Goal: Check status: Check status

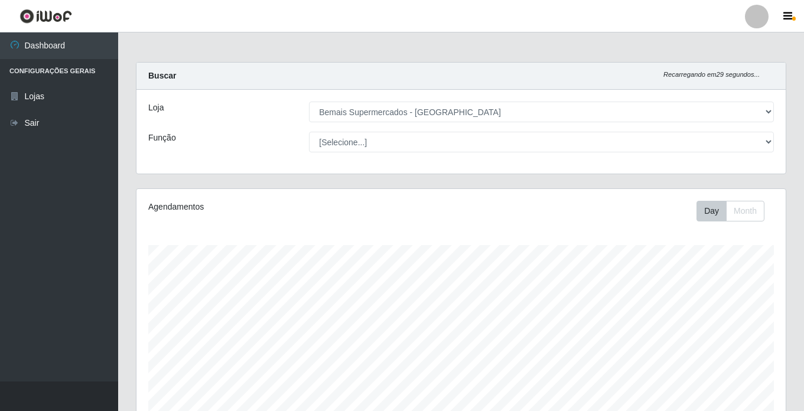
select select "250"
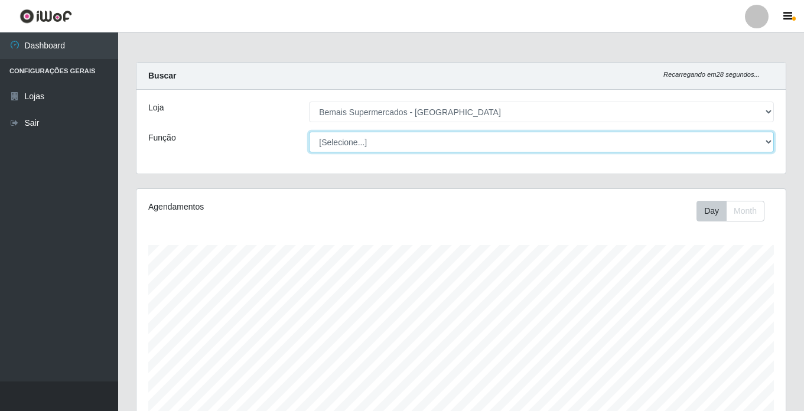
click at [372, 145] on select "[Selecione...] ASG ASG + ASG ++ Auxiliar de Estacionamento Auxiliar de Estacion…" at bounding box center [541, 142] width 465 height 21
click at [309, 132] on select "[Selecione...] ASG ASG + ASG ++ Auxiliar de Estacionamento Auxiliar de Estacion…" at bounding box center [541, 142] width 465 height 21
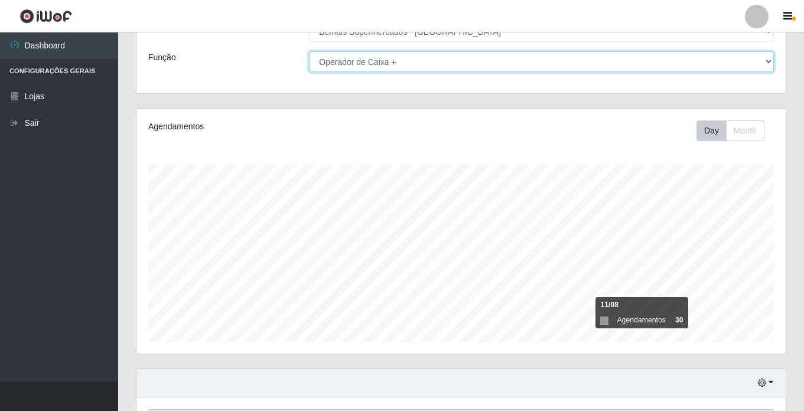
scroll to position [163, 0]
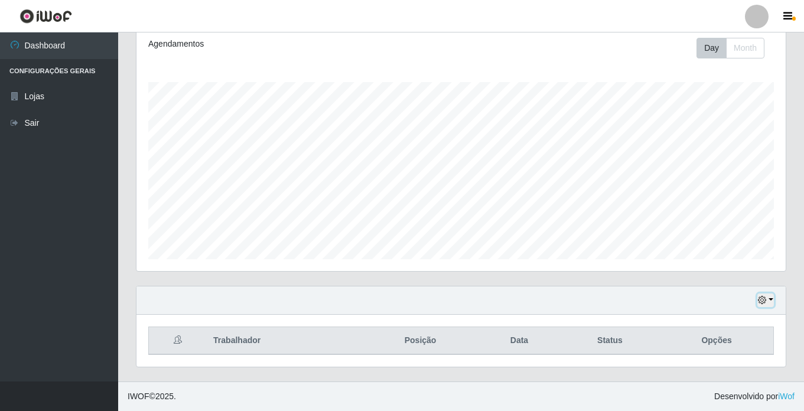
click at [765, 298] on icon "button" at bounding box center [762, 300] width 8 height 8
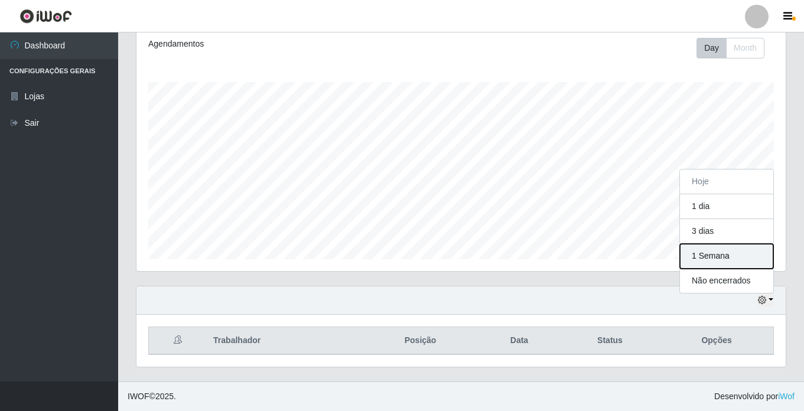
click at [725, 254] on button "1 Semana" at bounding box center [726, 256] width 93 height 25
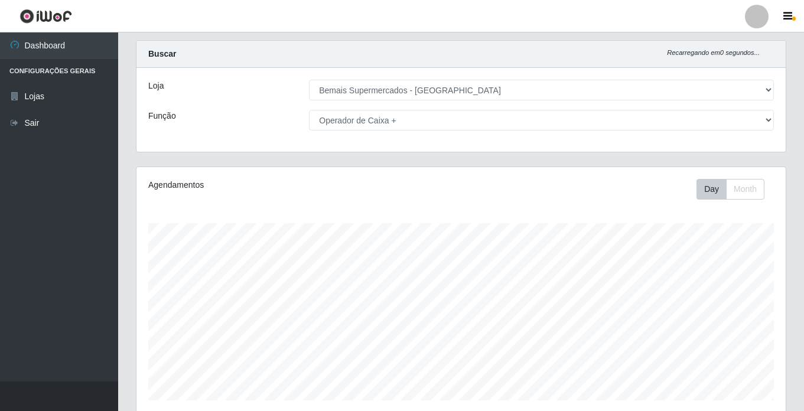
scroll to position [0, 0]
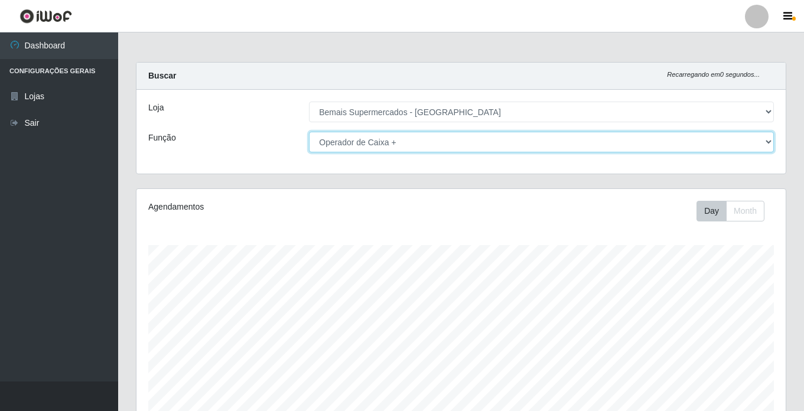
click at [363, 138] on select "[Selecione...] ASG ASG + ASG ++ Auxiliar de Estacionamento Auxiliar de Estacion…" at bounding box center [541, 142] width 465 height 21
click at [309, 132] on select "[Selecione...] ASG ASG + ASG ++ Auxiliar de Estacionamento Auxiliar de Estacion…" at bounding box center [541, 142] width 465 height 21
click at [385, 138] on select "[Selecione...] ASG ASG + ASG ++ Auxiliar de Estacionamento Auxiliar de Estacion…" at bounding box center [541, 142] width 465 height 21
click at [309, 132] on select "[Selecione...] ASG ASG + ASG ++ Auxiliar de Estacionamento Auxiliar de Estacion…" at bounding box center [541, 142] width 465 height 21
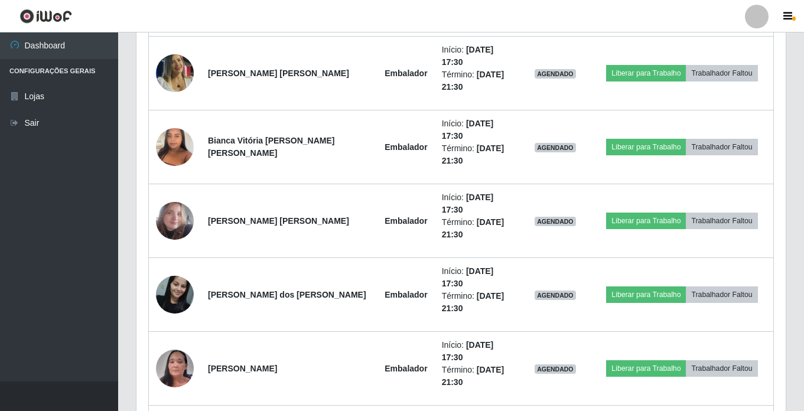
scroll to position [649, 0]
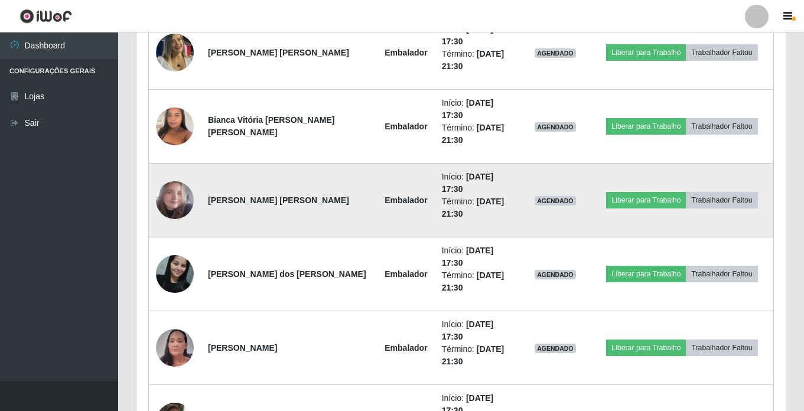
click at [167, 199] on img at bounding box center [175, 200] width 38 height 44
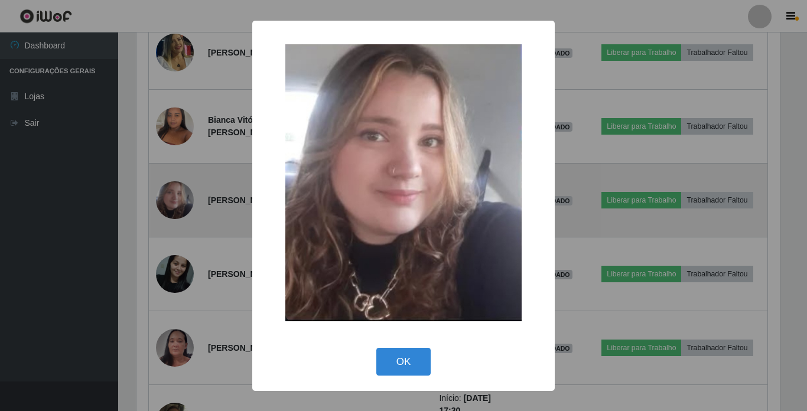
click at [167, 199] on div "× OK Cancel" at bounding box center [403, 205] width 807 height 411
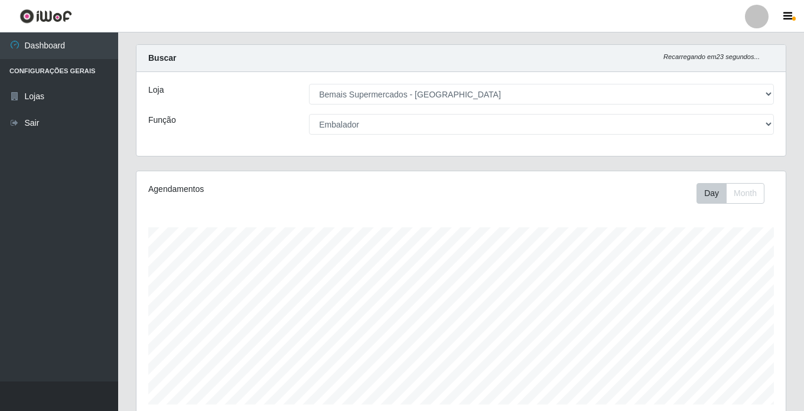
scroll to position [0, 0]
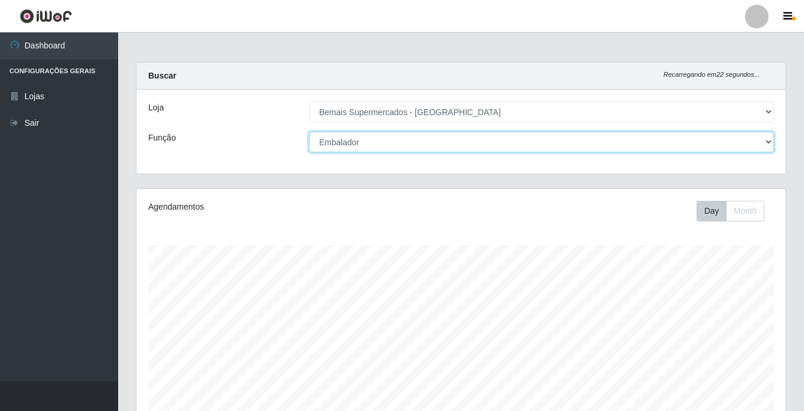
click at [357, 141] on select "[Selecione...] ASG ASG + ASG ++ Auxiliar de Estacionamento Auxiliar de Estacion…" at bounding box center [541, 142] width 465 height 21
click at [309, 132] on select "[Selecione...] ASG ASG + ASG ++ Auxiliar de Estacionamento Auxiliar de Estacion…" at bounding box center [541, 142] width 465 height 21
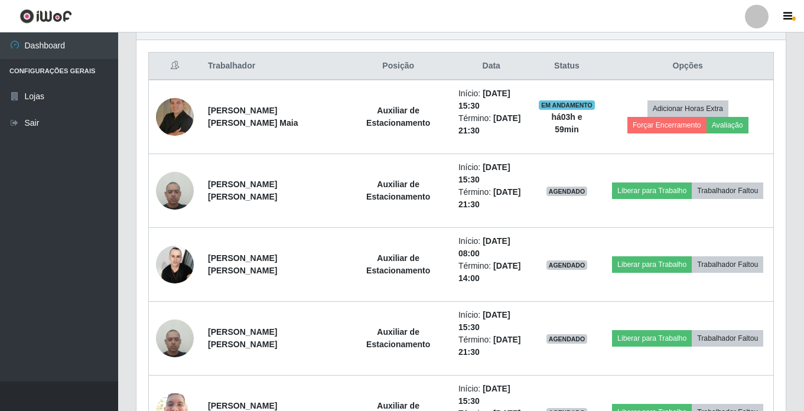
scroll to position [458, 0]
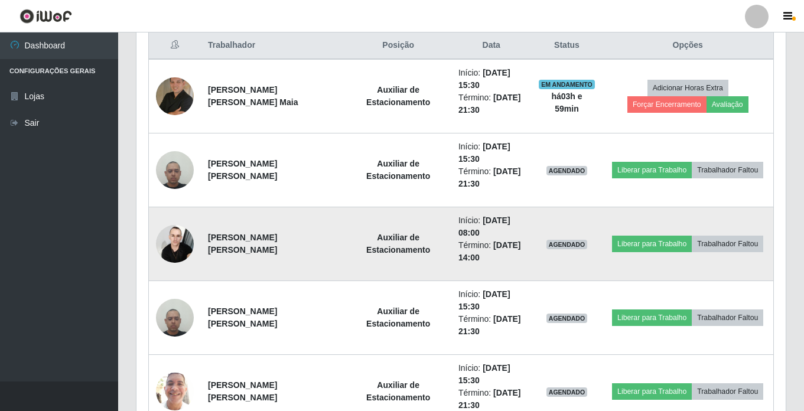
click at [172, 233] on img at bounding box center [175, 243] width 38 height 50
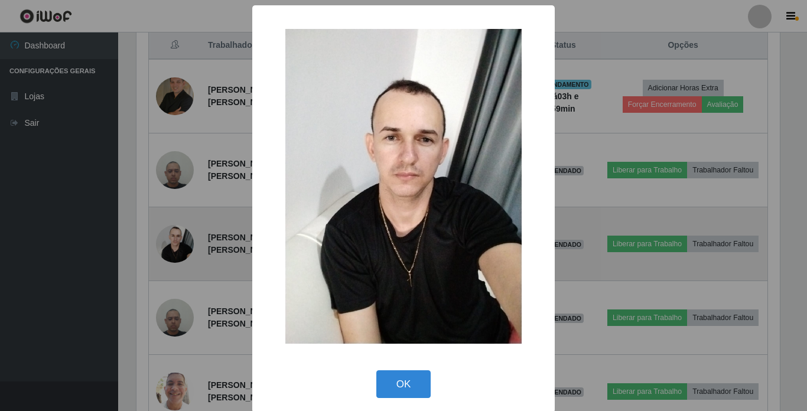
click at [172, 233] on div "× OK Cancel" at bounding box center [403, 205] width 807 height 411
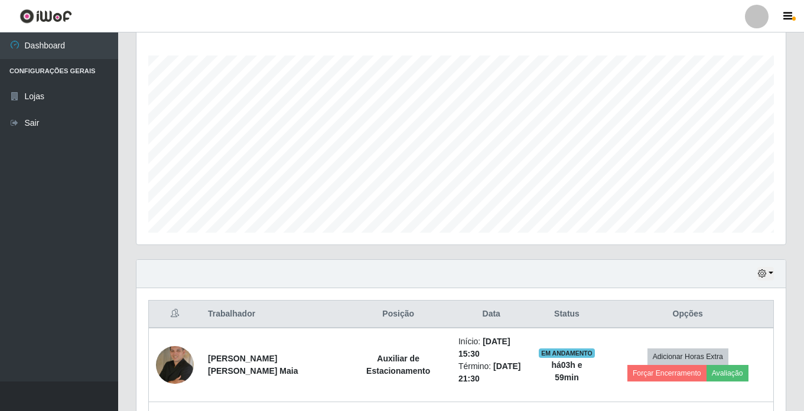
scroll to position [192, 0]
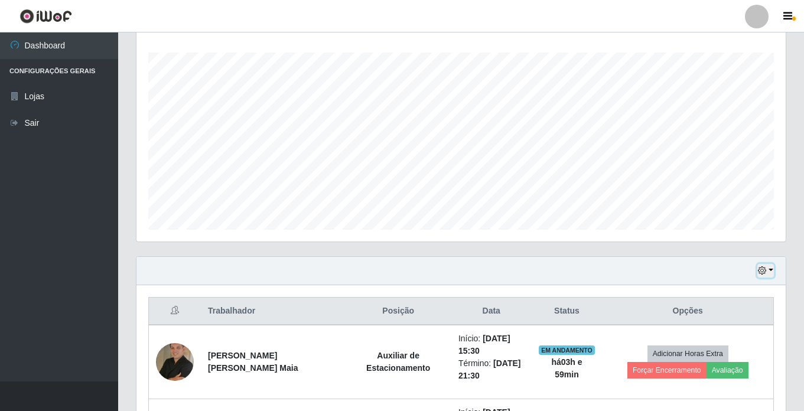
click at [767, 270] on button "button" at bounding box center [765, 271] width 17 height 14
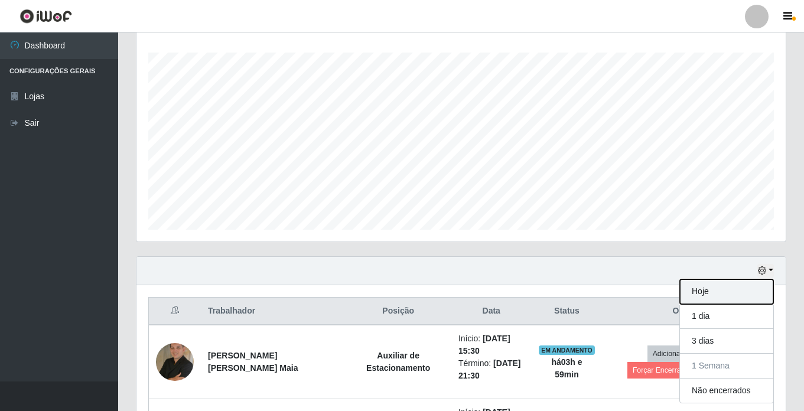
click at [720, 290] on button "Hoje" at bounding box center [726, 291] width 93 height 25
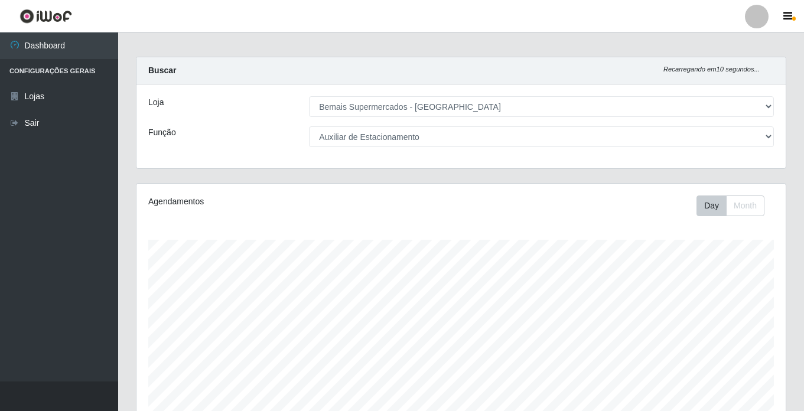
scroll to position [0, 0]
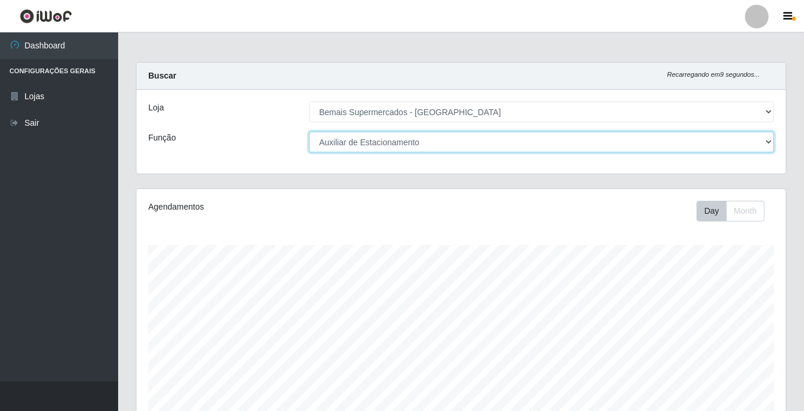
click at [404, 147] on select "[Selecione...] ASG ASG + ASG ++ Auxiliar de Estacionamento Auxiliar de Estacion…" at bounding box center [541, 142] width 465 height 21
select select "[Selecione...]"
click at [309, 132] on select "[Selecione...] ASG ASG + ASG ++ Auxiliar de Estacionamento Auxiliar de Estacion…" at bounding box center [541, 142] width 465 height 21
